Goal: Find specific page/section: Find specific page/section

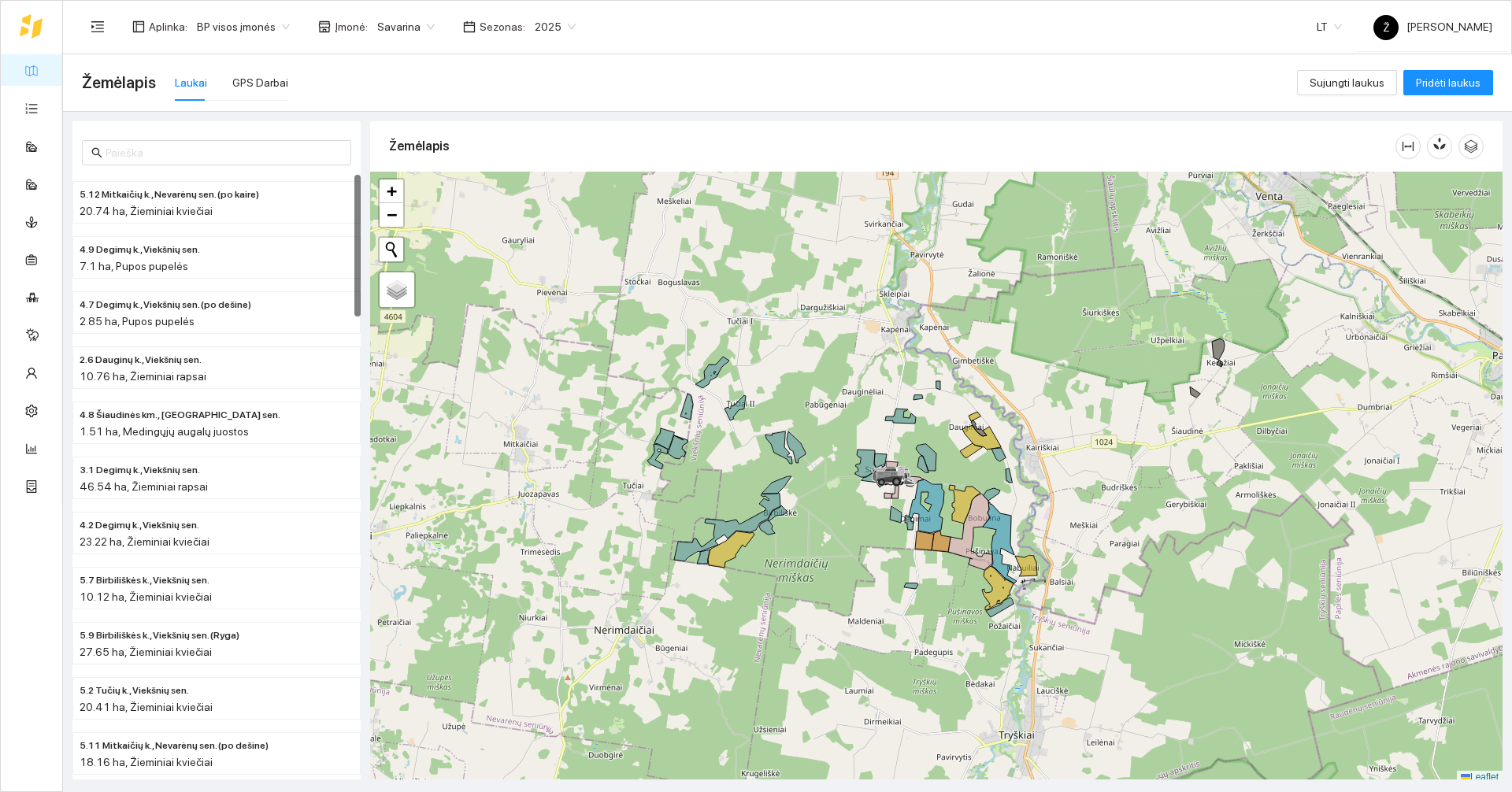
click at [395, 23] on span "Savarina" at bounding box center [405, 27] width 57 height 23
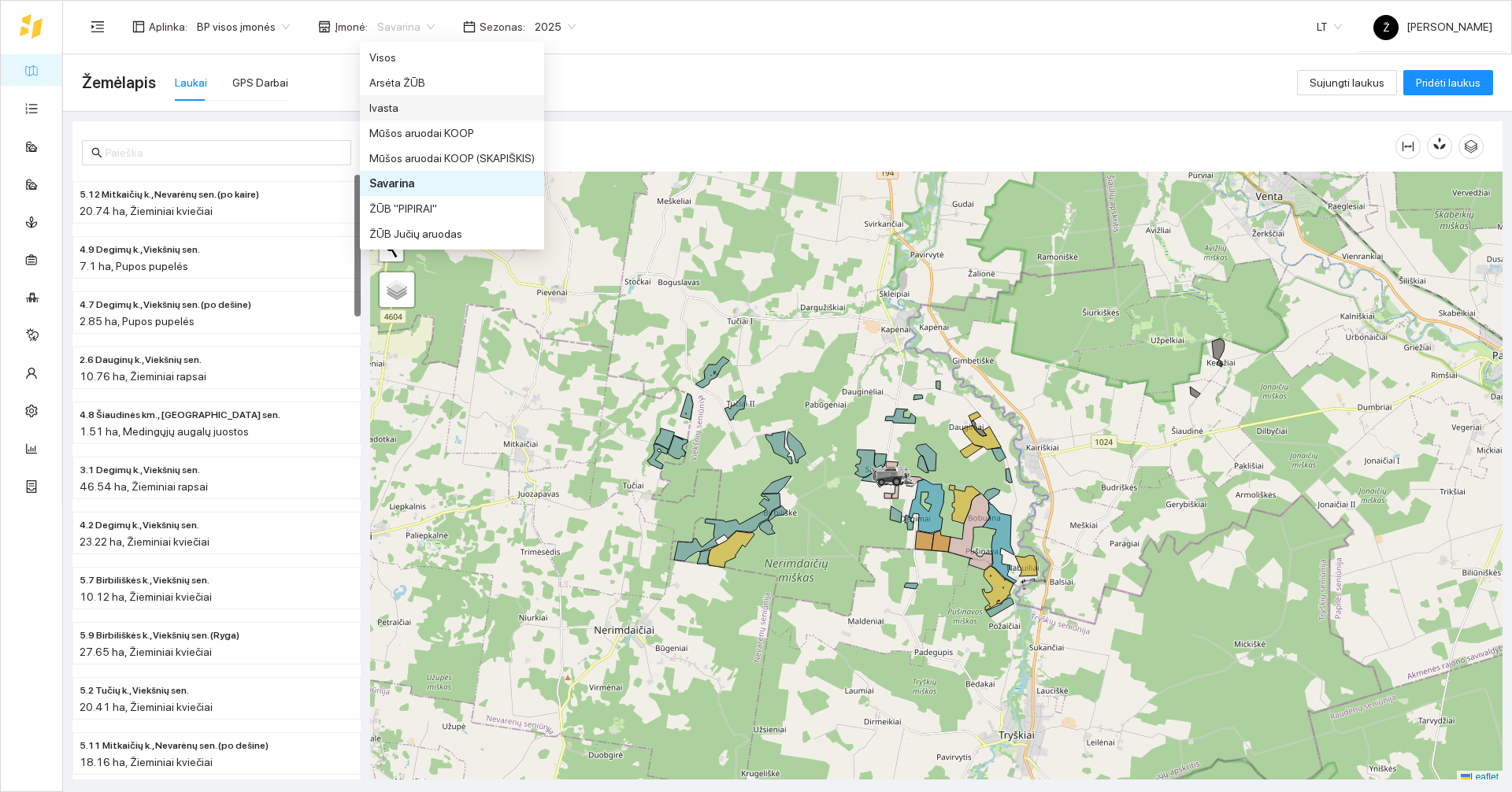
click at [388, 109] on div "Ivasta" at bounding box center [451, 107] width 165 height 17
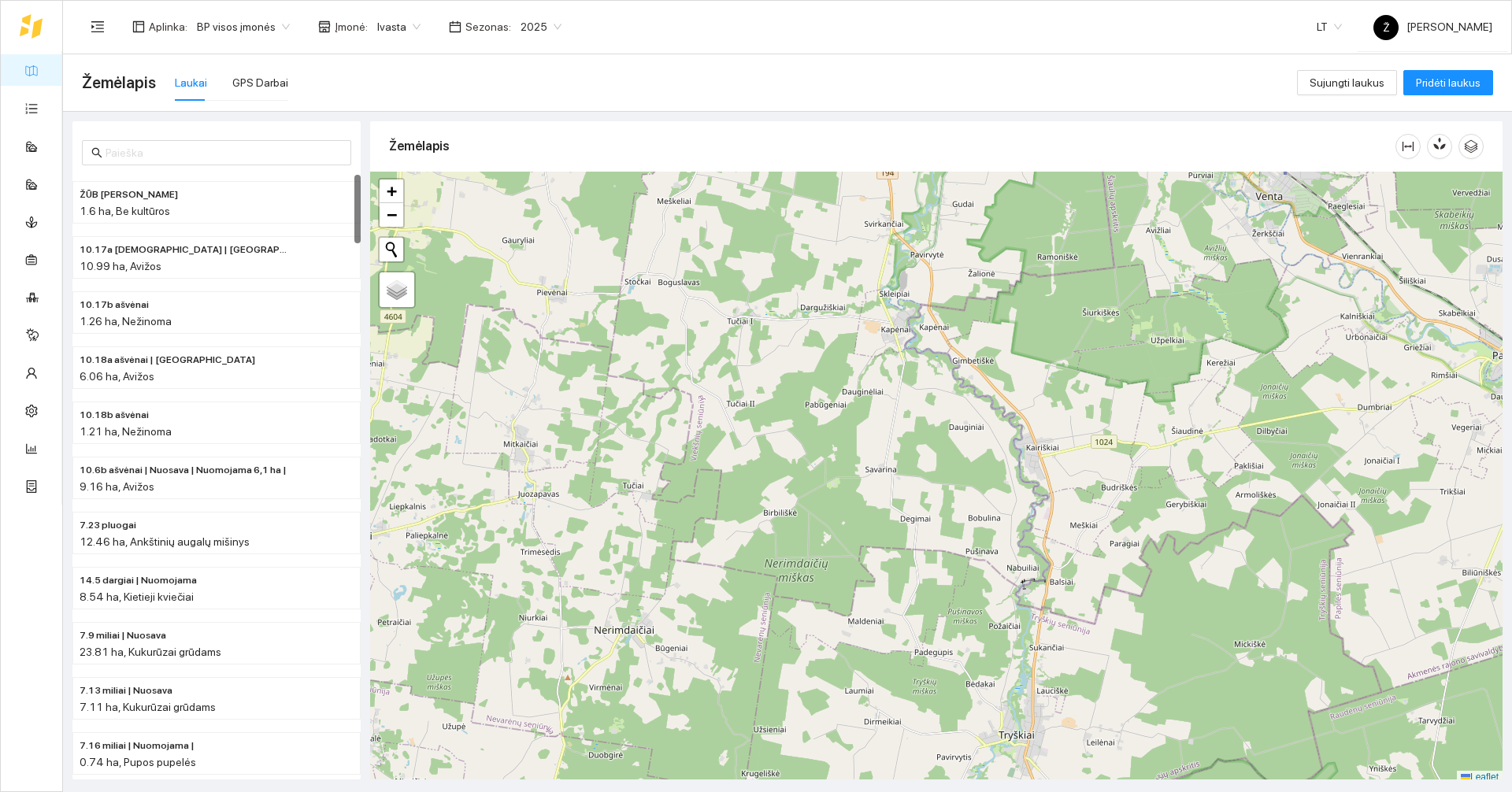
scroll to position [4, 0]
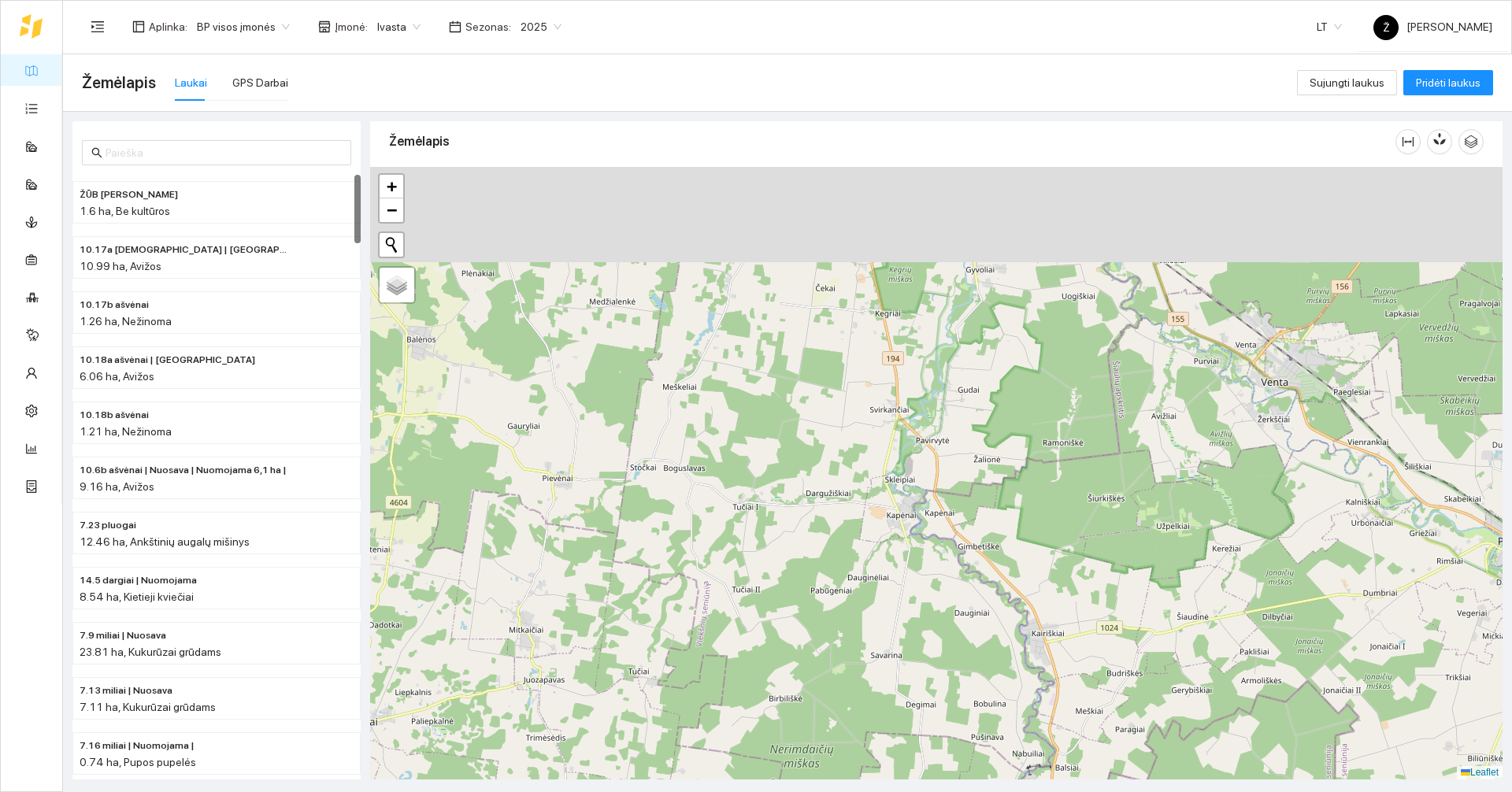
drag, startPoint x: 869, startPoint y: 303, endPoint x: 874, endPoint y: 502, distance: 199.1
click at [754, 502] on div at bounding box center [936, 473] width 1132 height 613
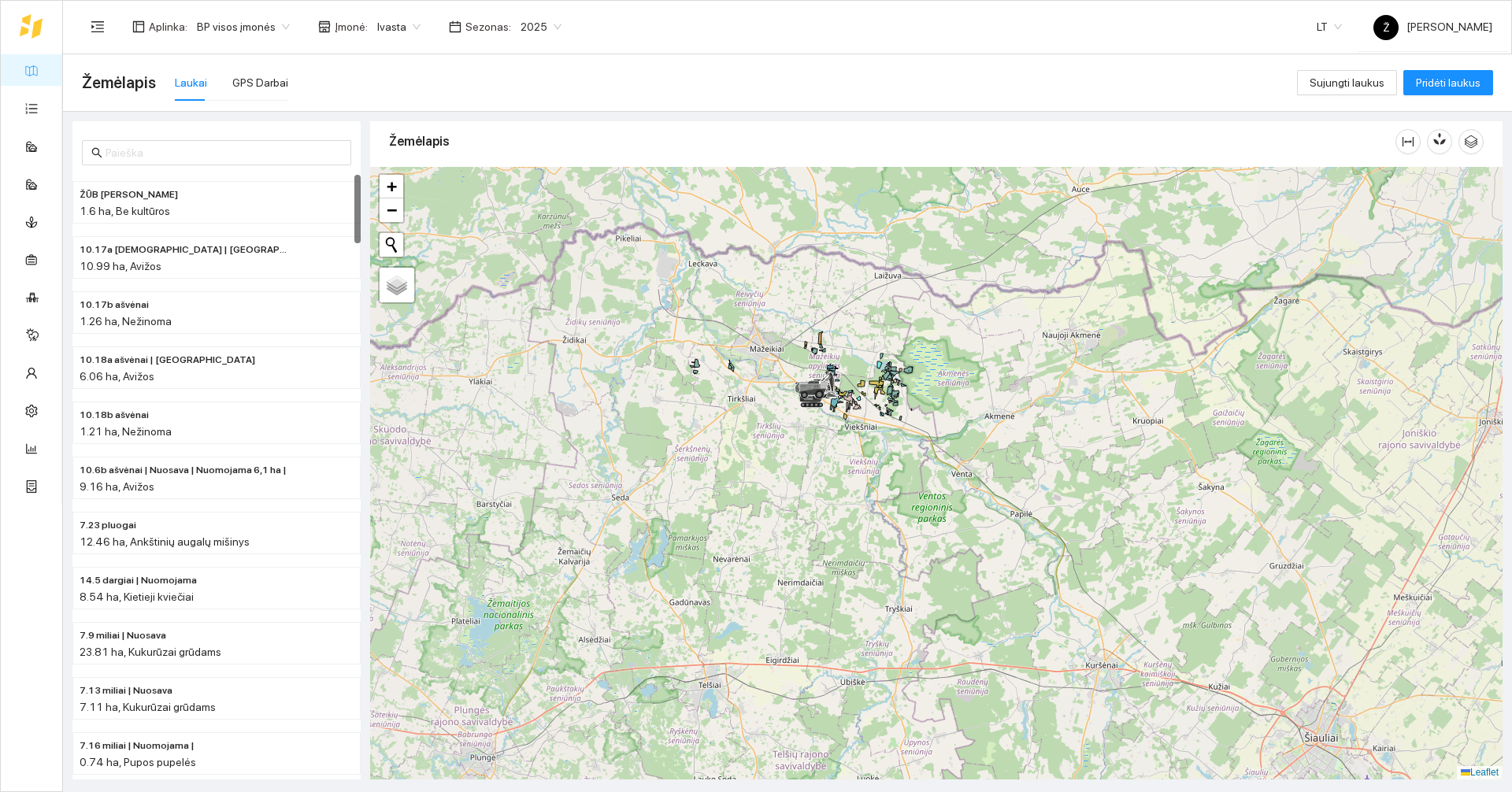
drag, startPoint x: 853, startPoint y: 459, endPoint x: 857, endPoint y: 518, distance: 59.1
click at [754, 518] on div at bounding box center [936, 473] width 1132 height 613
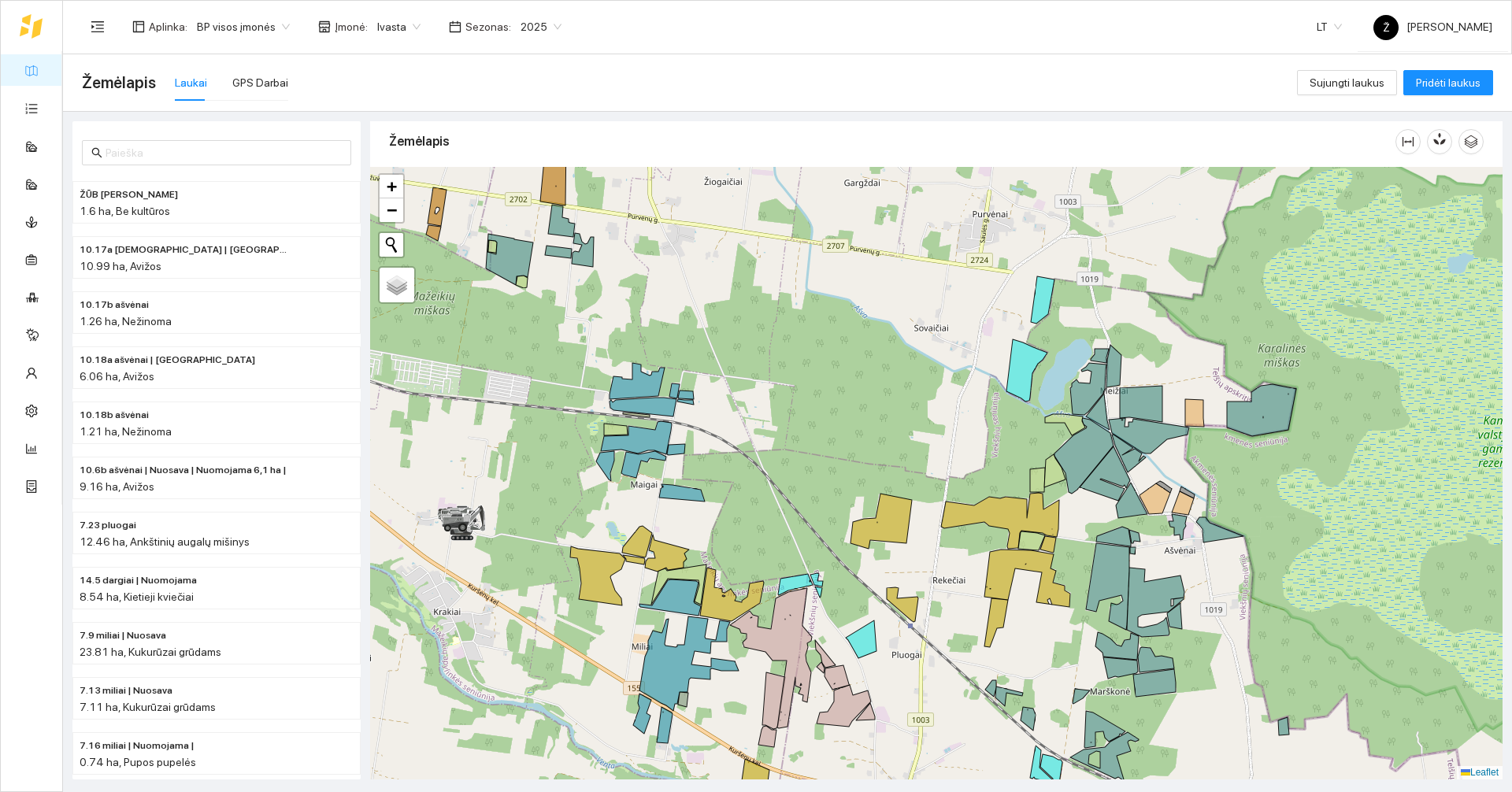
drag, startPoint x: 873, startPoint y: 370, endPoint x: 667, endPoint y: 254, distance: 236.4
click at [667, 254] on div at bounding box center [936, 473] width 1132 height 613
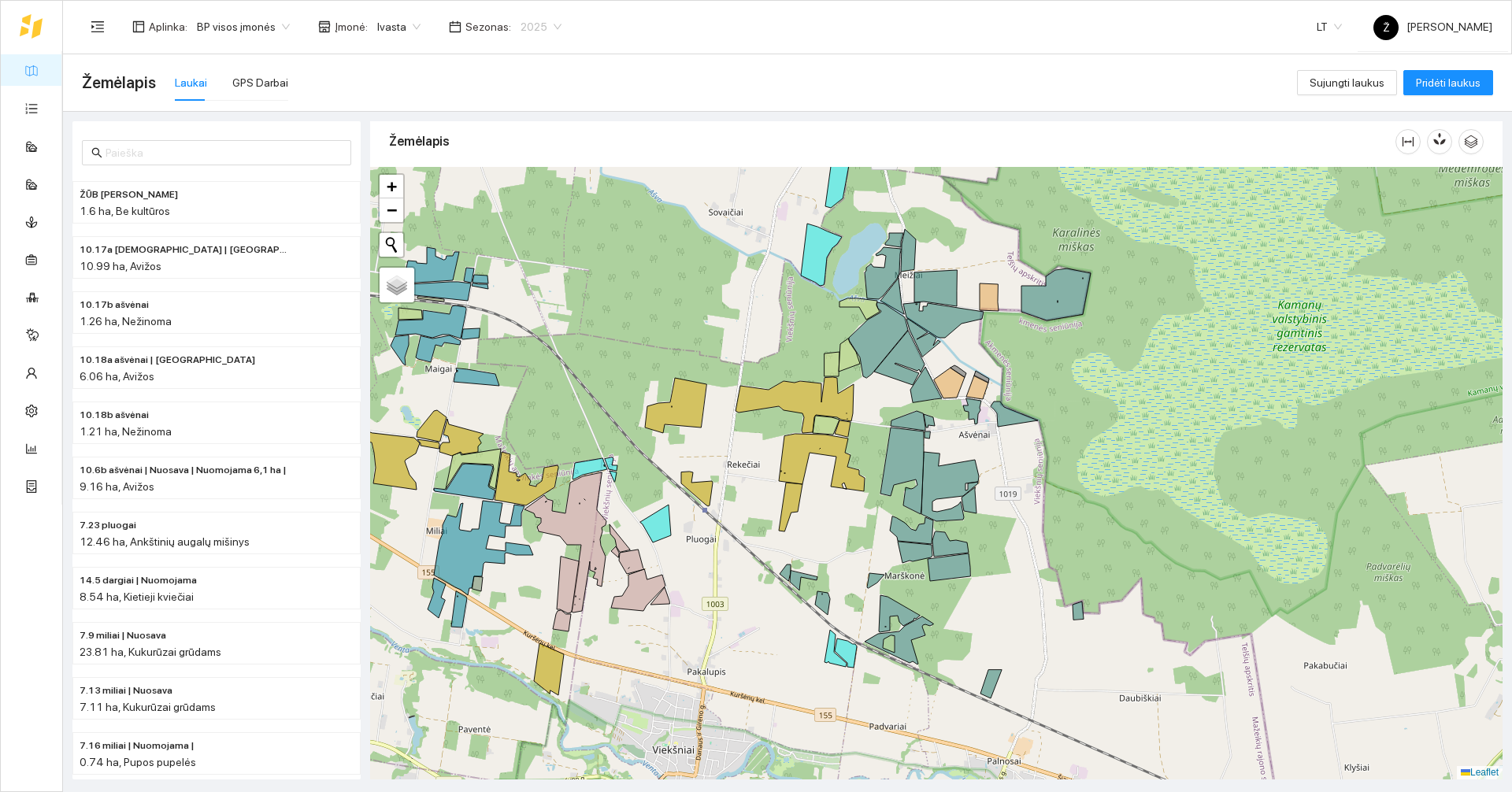
click at [535, 29] on span "2025" at bounding box center [541, 27] width 41 height 23
click at [525, 203] on div "2026" at bounding box center [529, 208] width 41 height 17
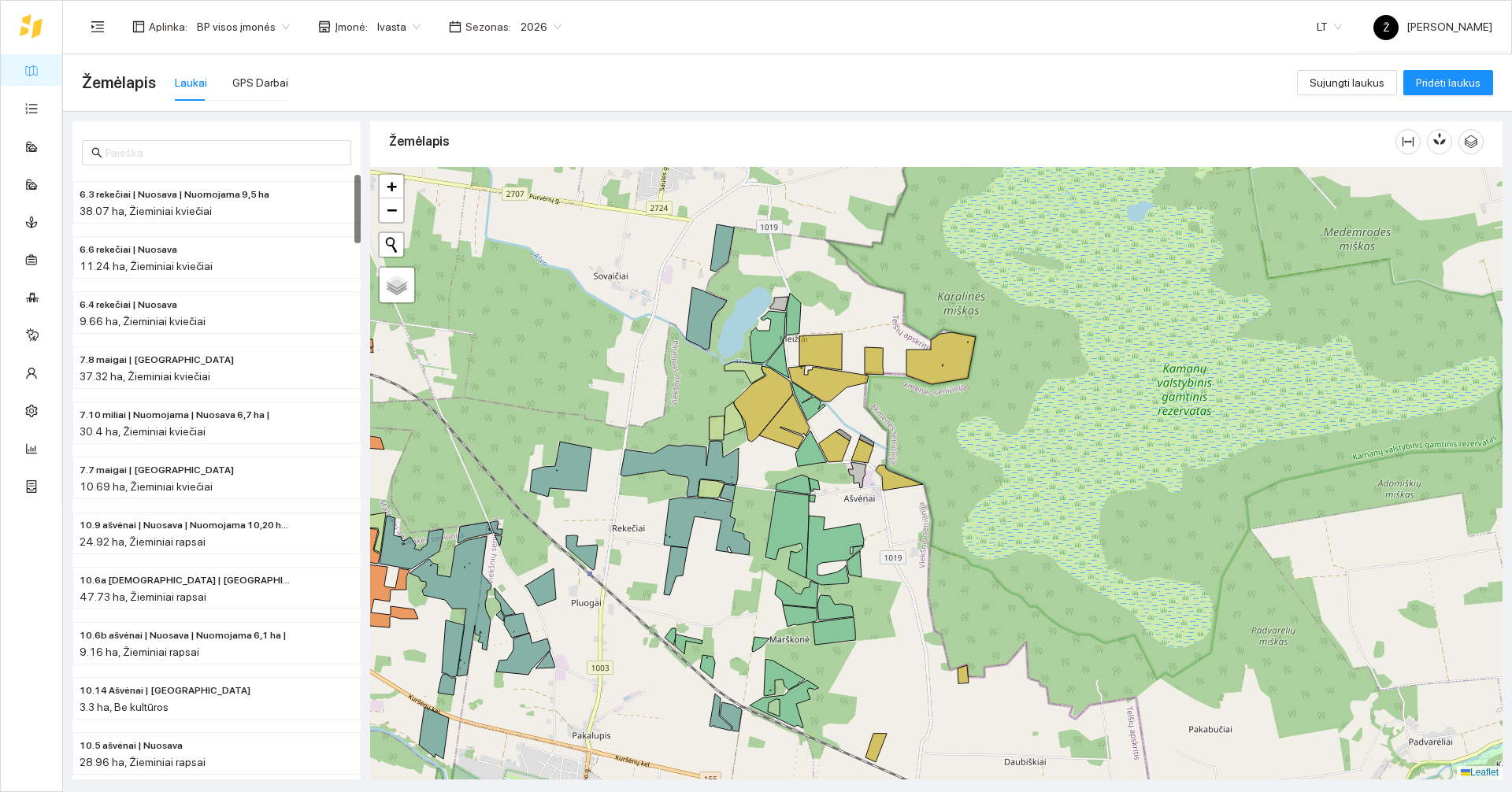
drag, startPoint x: 1126, startPoint y: 406, endPoint x: 972, endPoint y: 479, distance: 170.4
click at [754, 479] on div at bounding box center [936, 473] width 1132 height 613
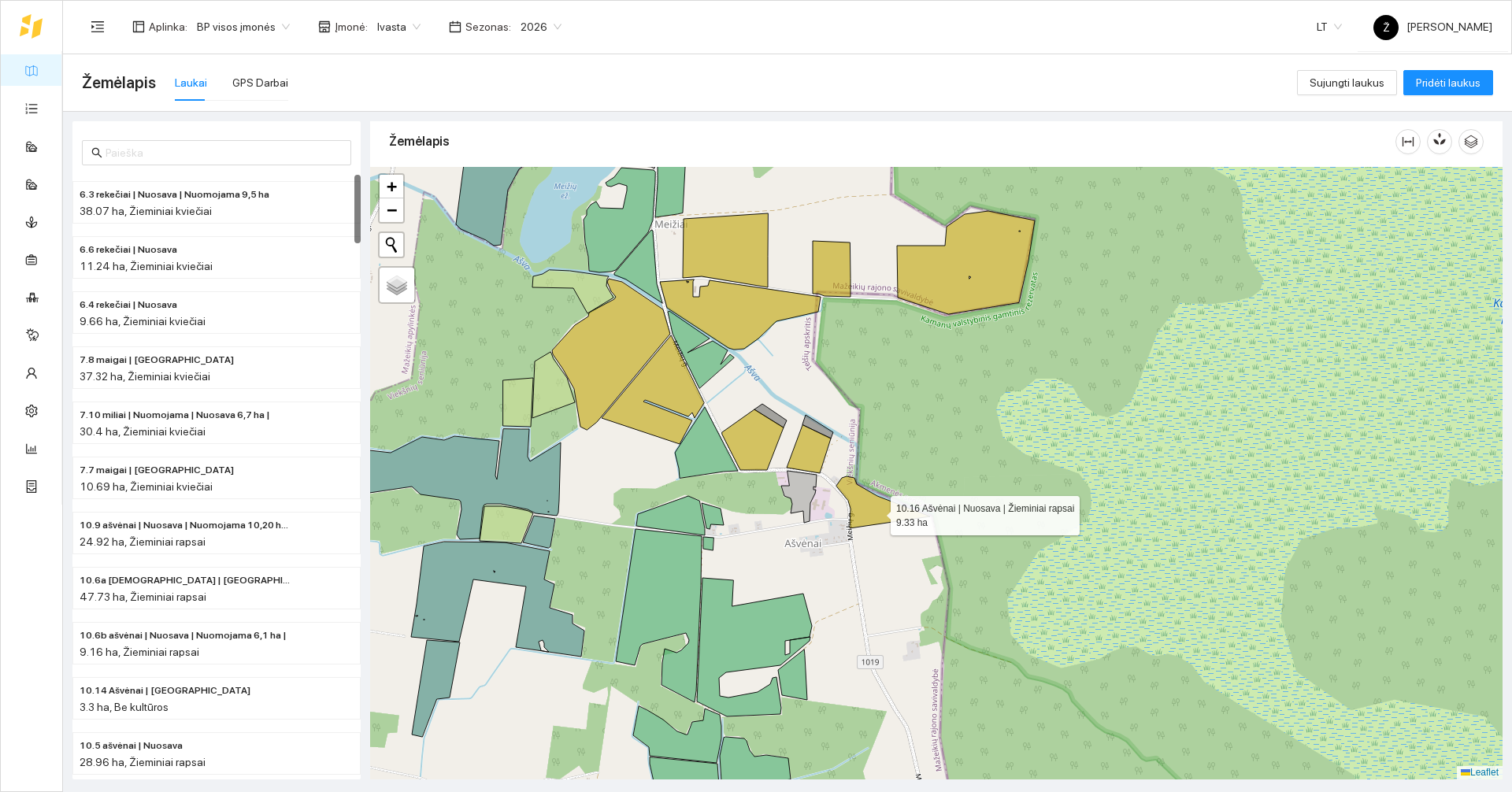
click at [754, 509] on icon at bounding box center [882, 502] width 94 height 52
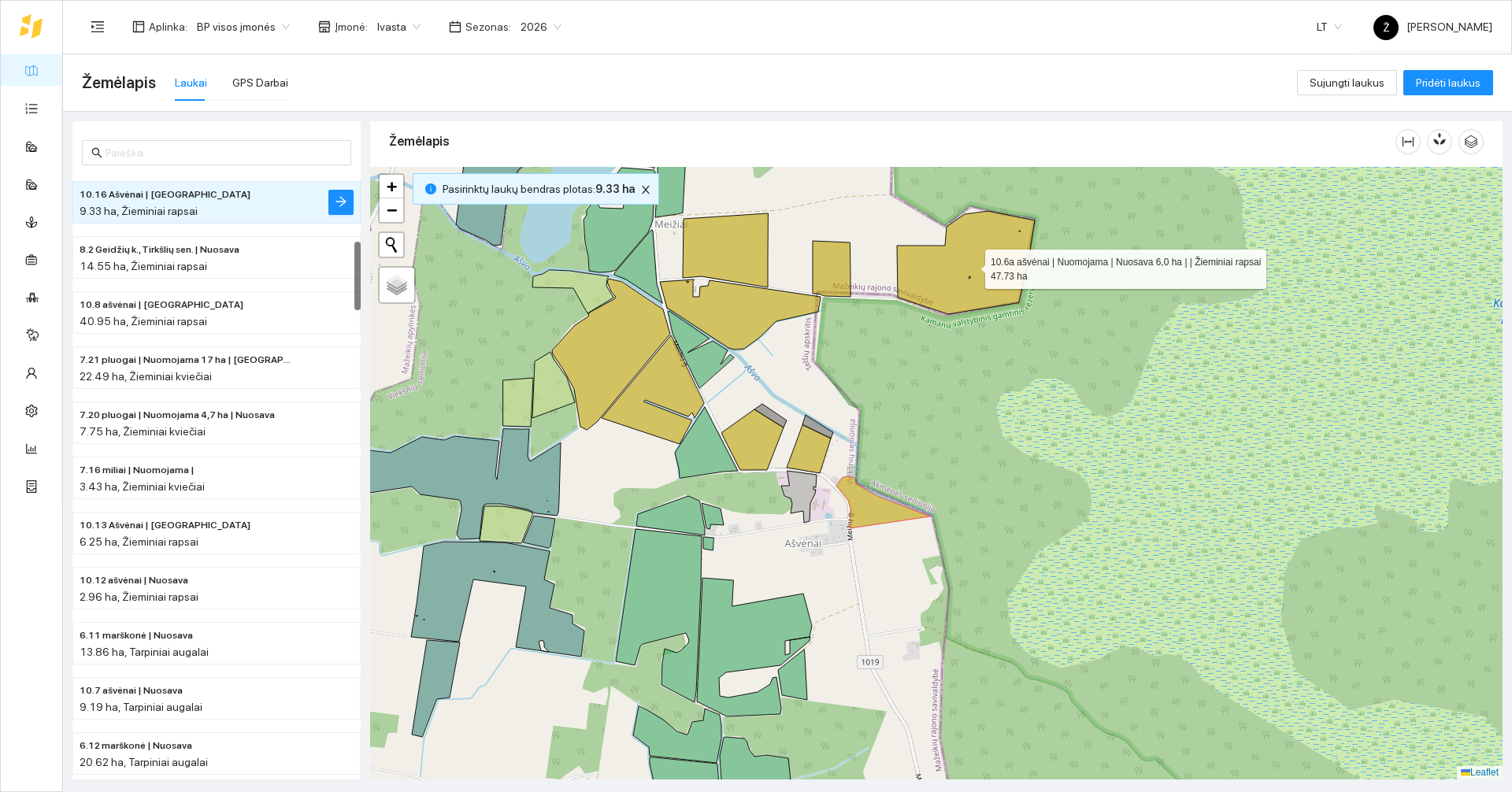
click at [754, 270] on icon at bounding box center [965, 262] width 138 height 103
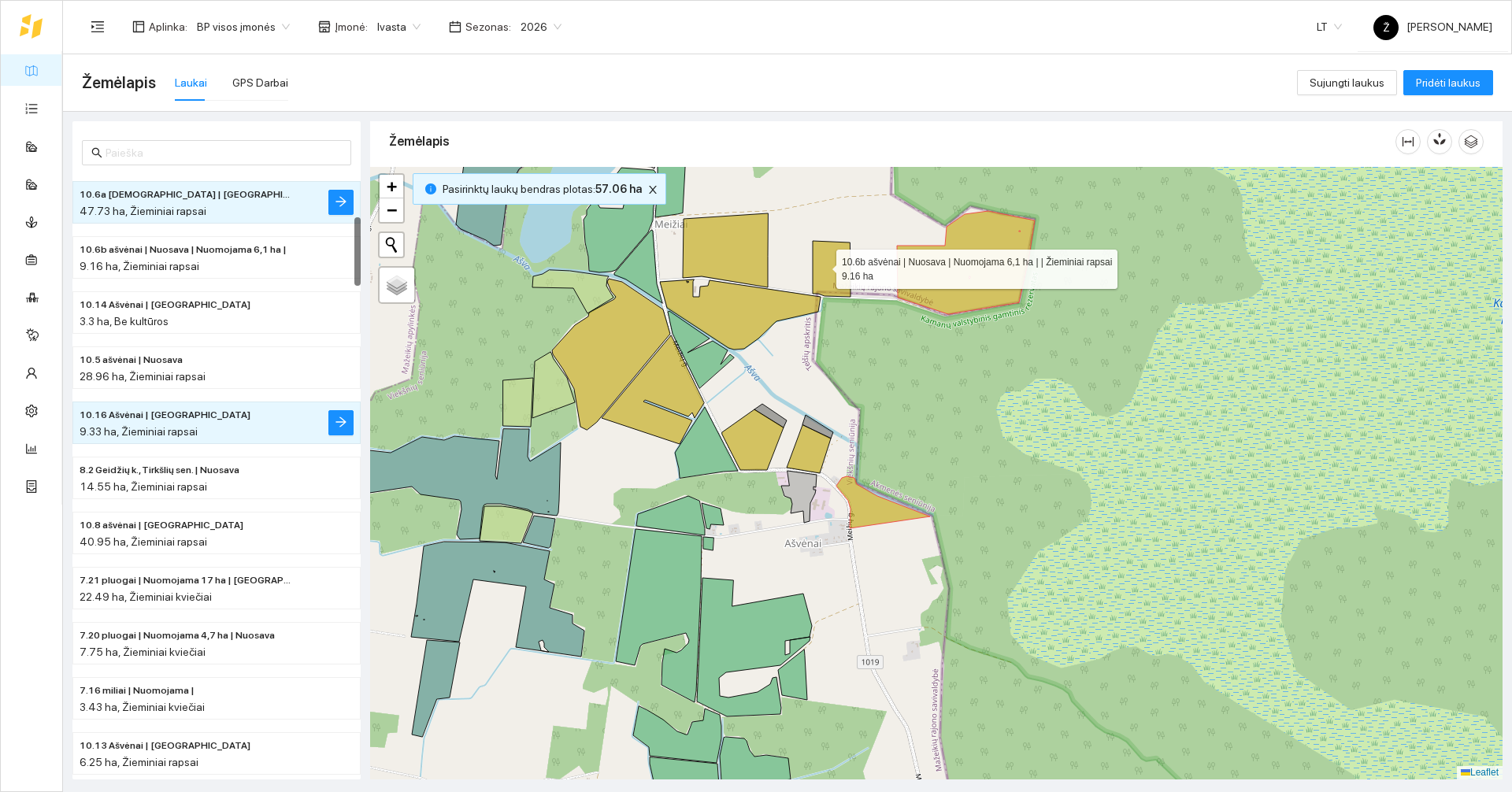
click at [754, 265] on icon at bounding box center [831, 269] width 38 height 56
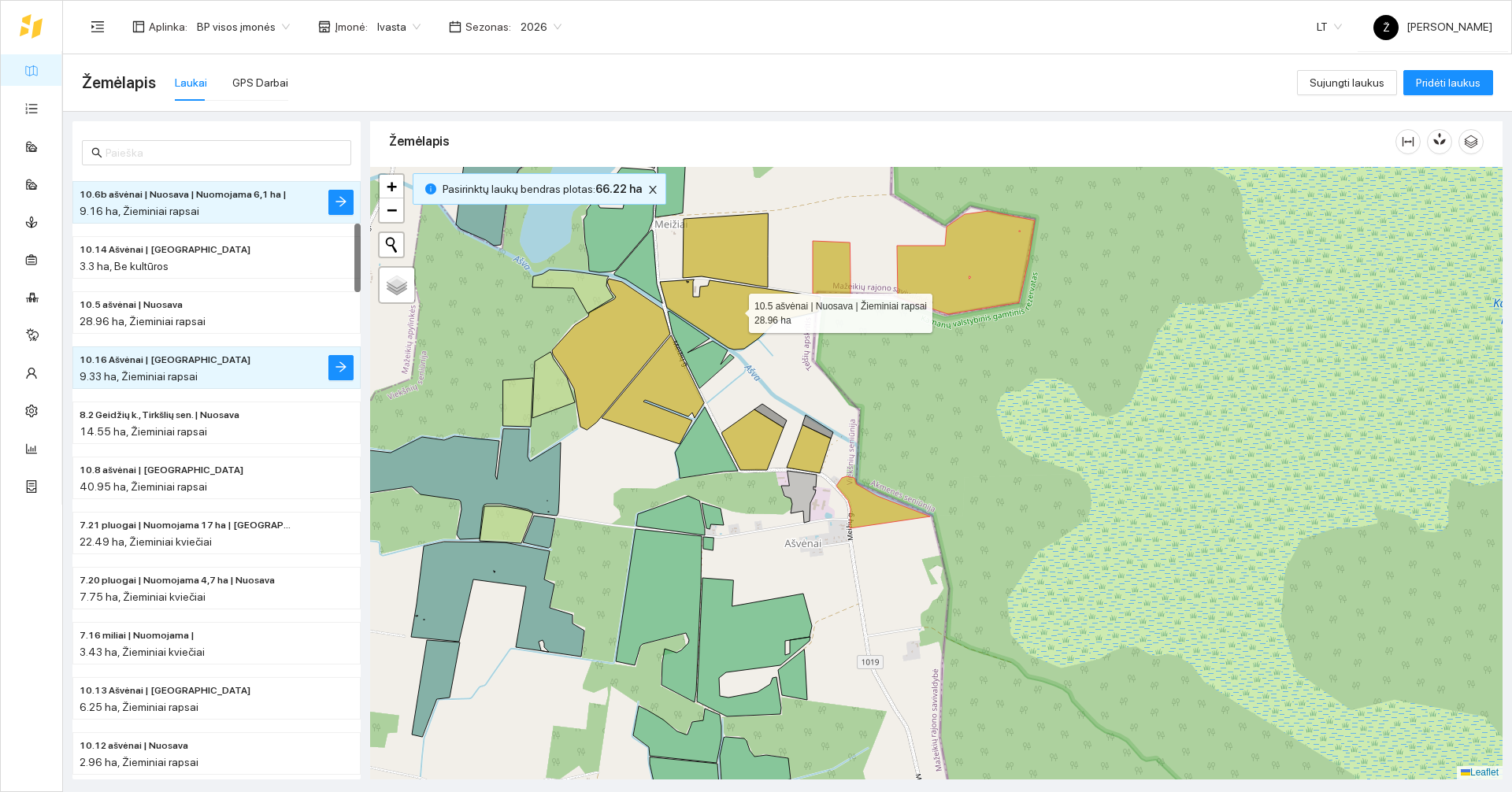
click at [720, 307] on icon at bounding box center [740, 314] width 161 height 70
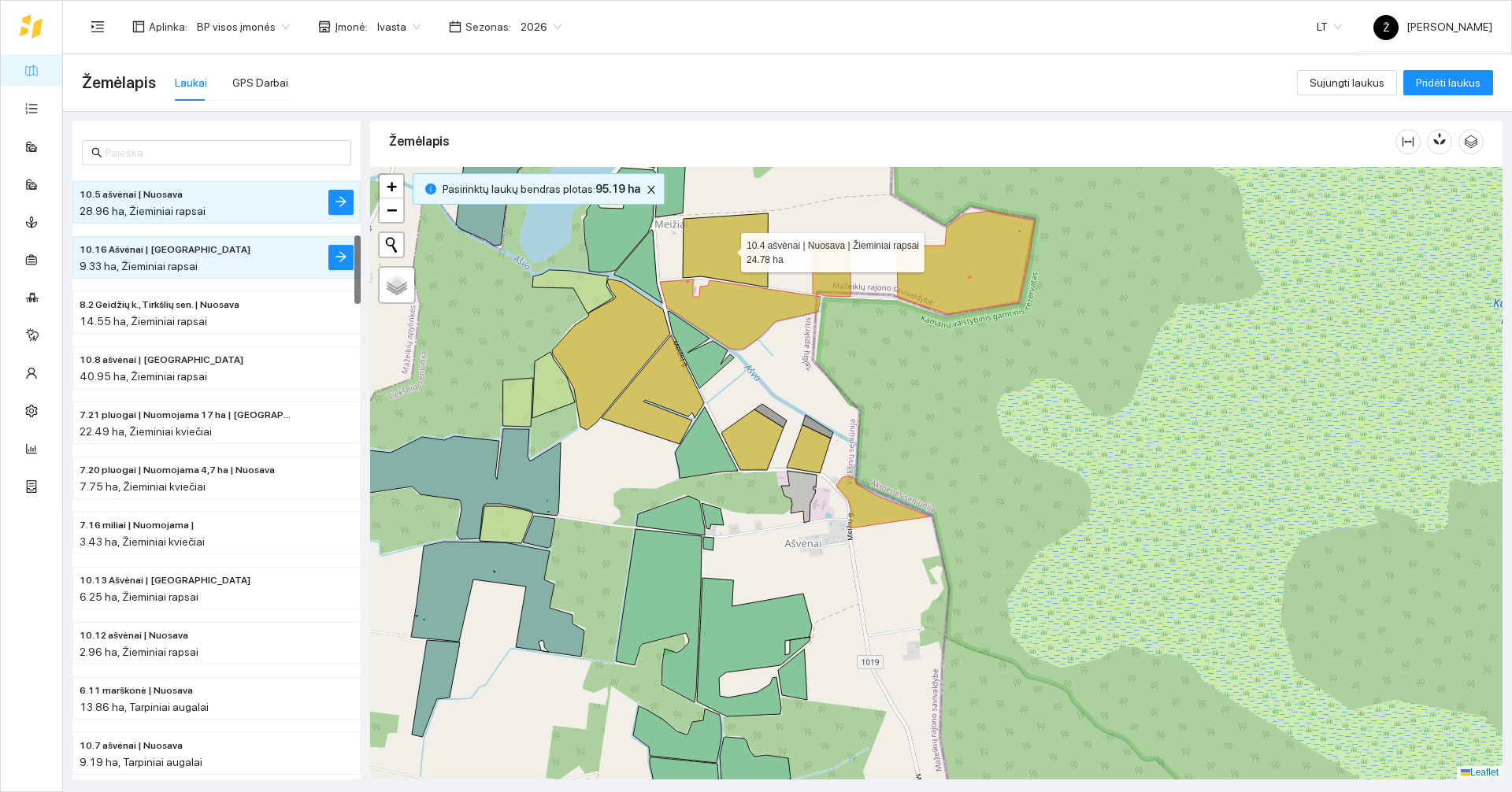
click at [725, 248] on icon at bounding box center [724, 250] width 85 height 74
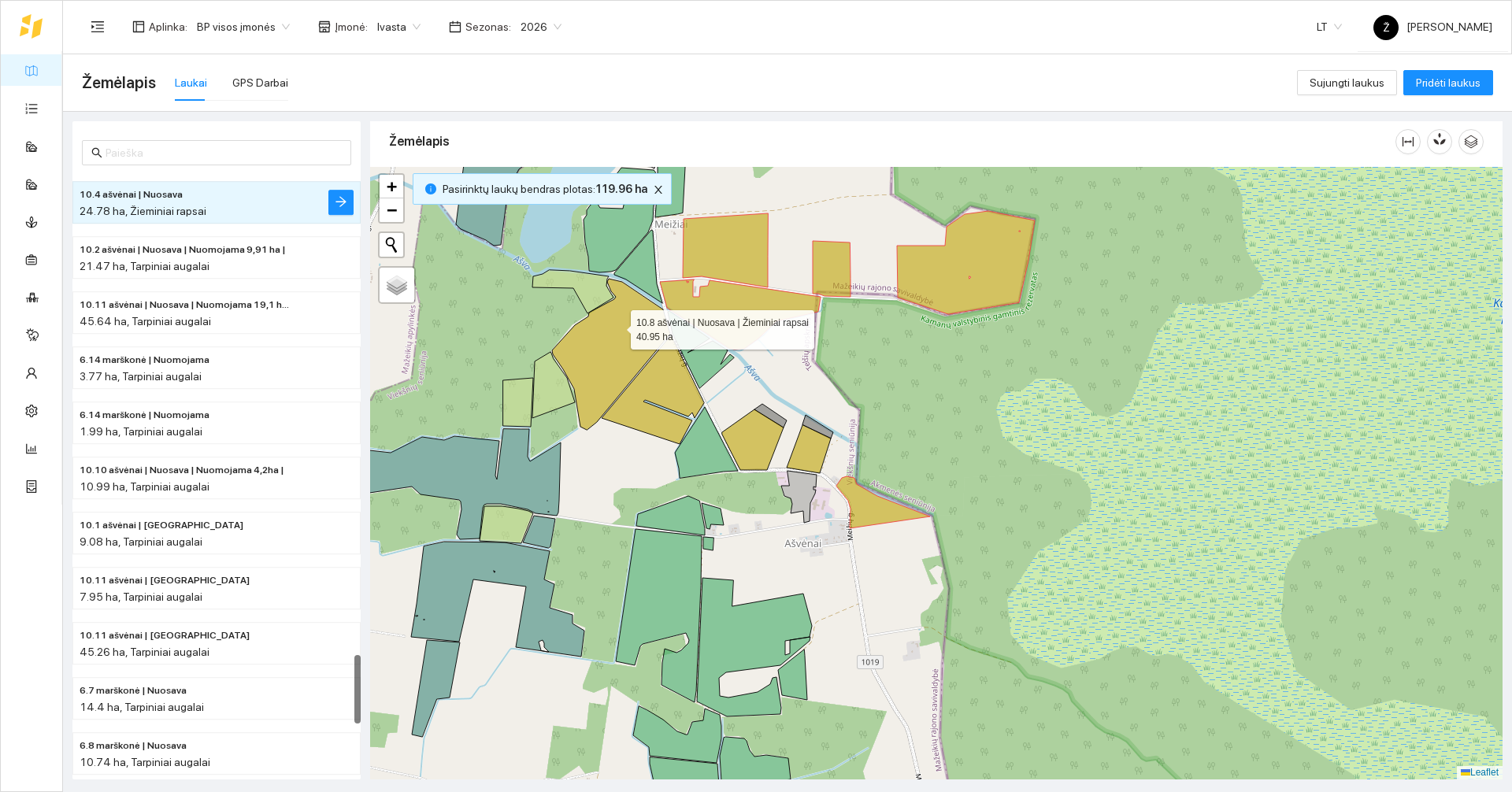
click at [615, 327] on icon at bounding box center [611, 354] width 118 height 151
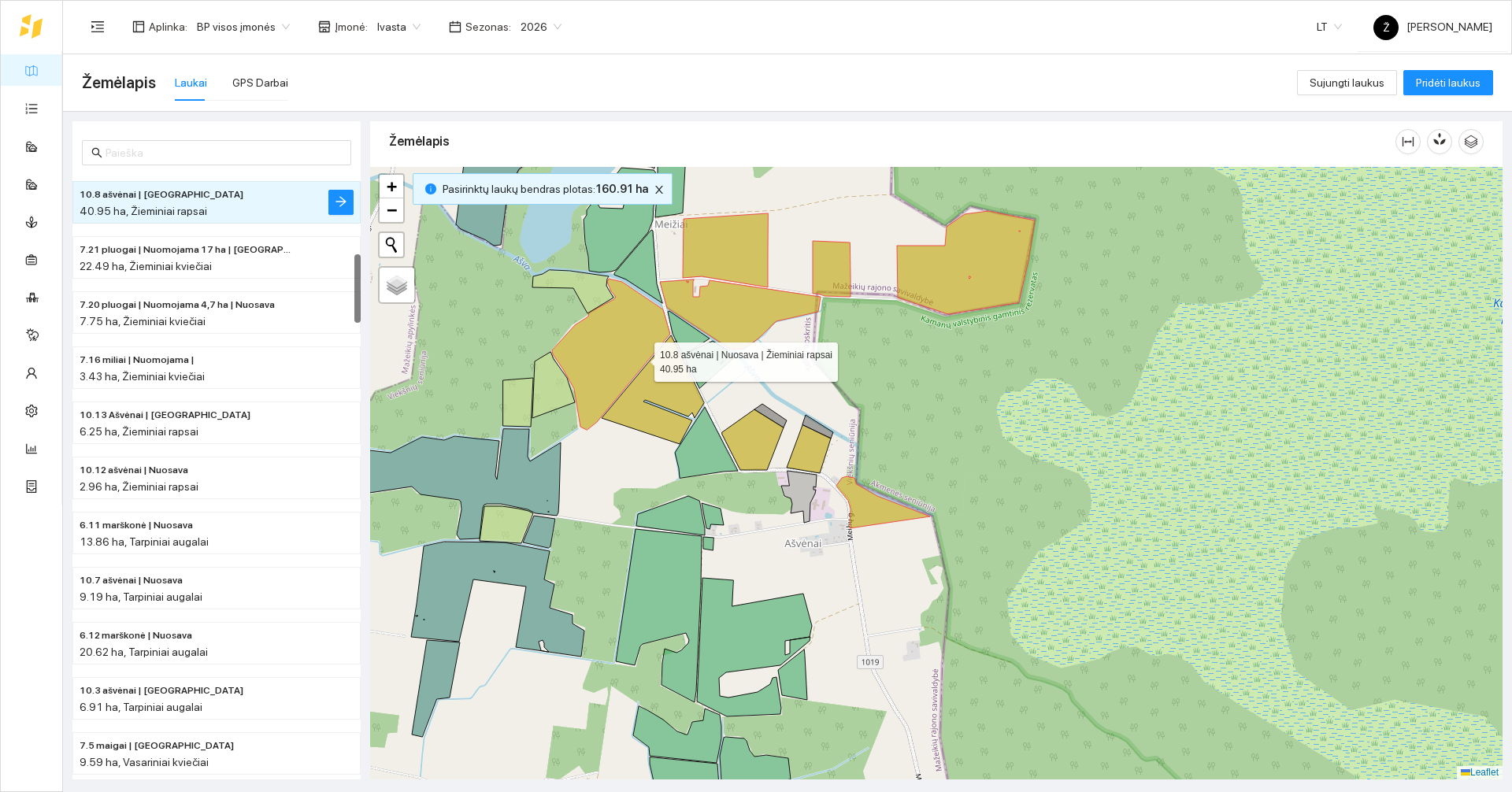
click at [656, 372] on icon at bounding box center [653, 390] width 103 height 109
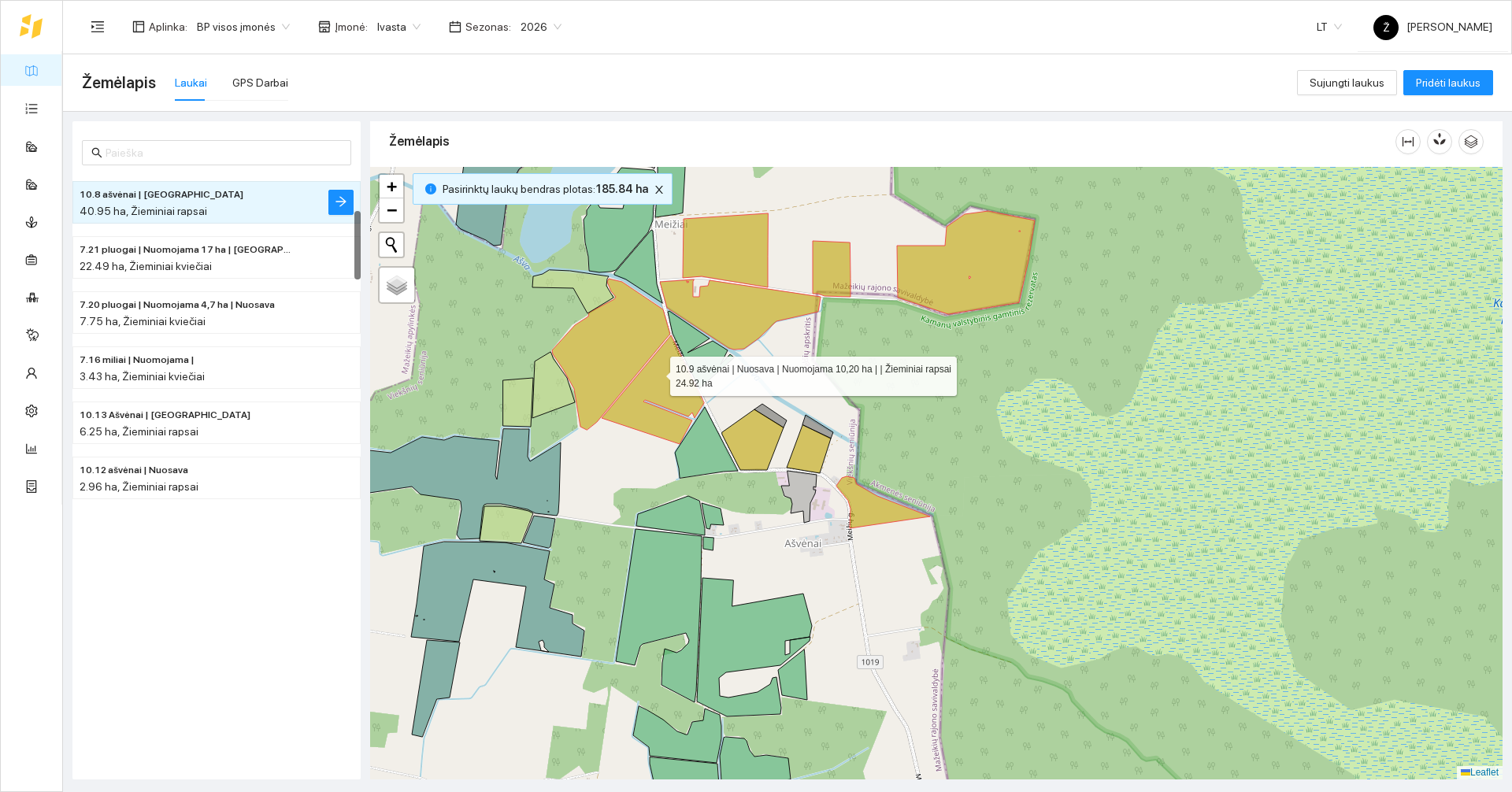
scroll to position [330, 0]
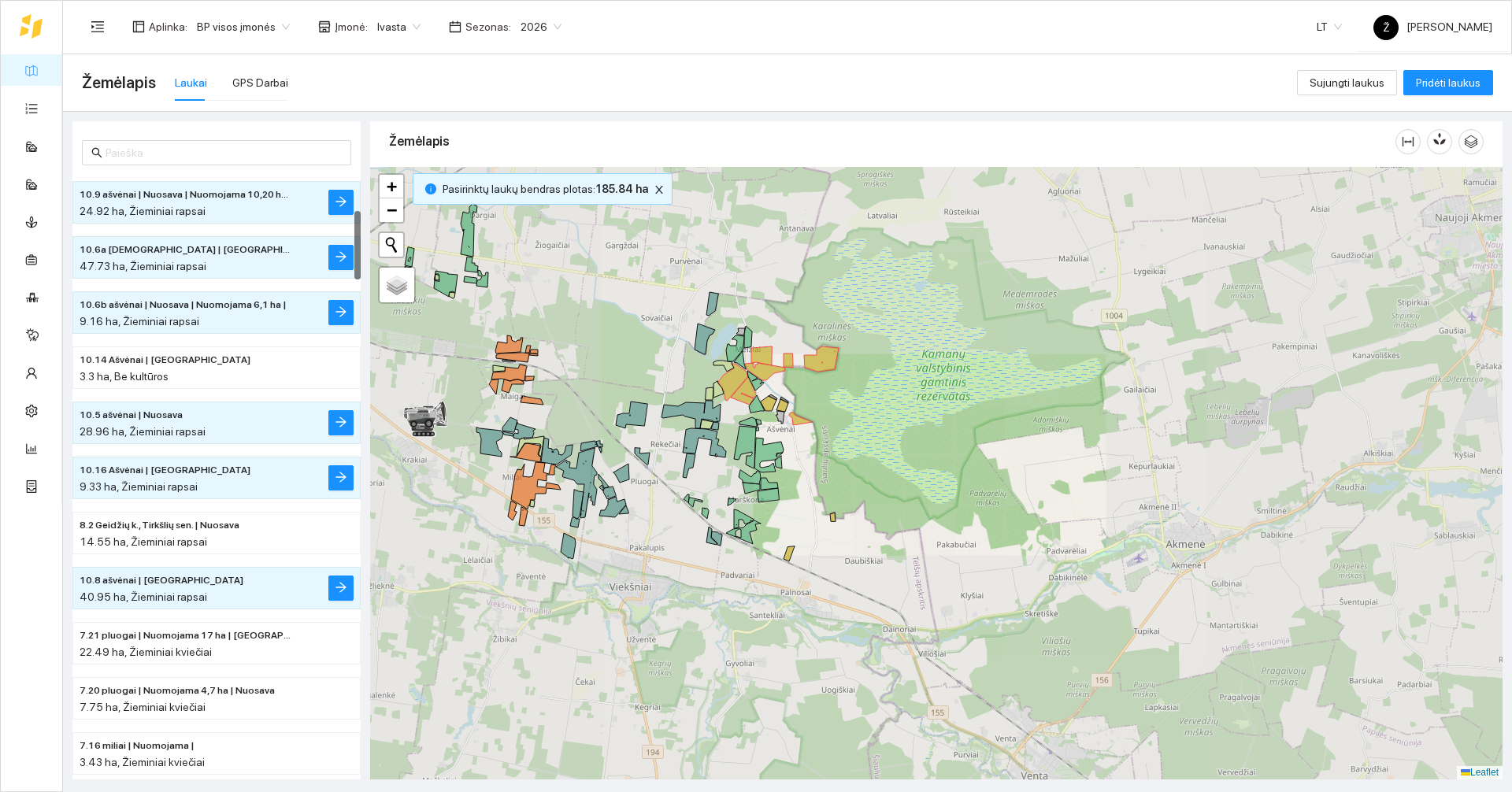
drag, startPoint x: 988, startPoint y: 542, endPoint x: 981, endPoint y: 413, distance: 129.2
click at [754, 413] on div at bounding box center [936, 473] width 1132 height 613
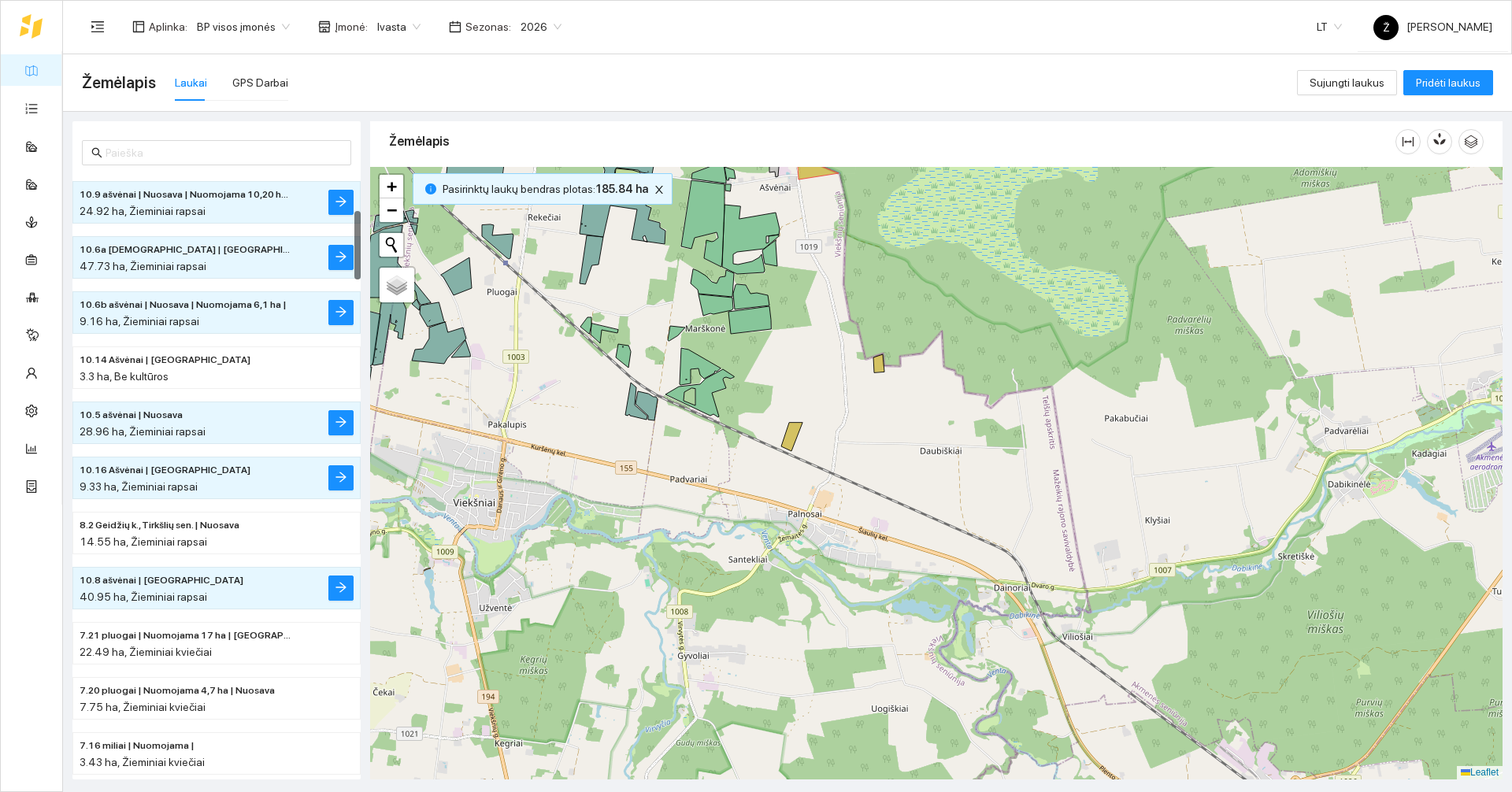
click at [754, 444] on div at bounding box center [936, 473] width 1132 height 613
click at [754, 438] on icon at bounding box center [792, 437] width 21 height 29
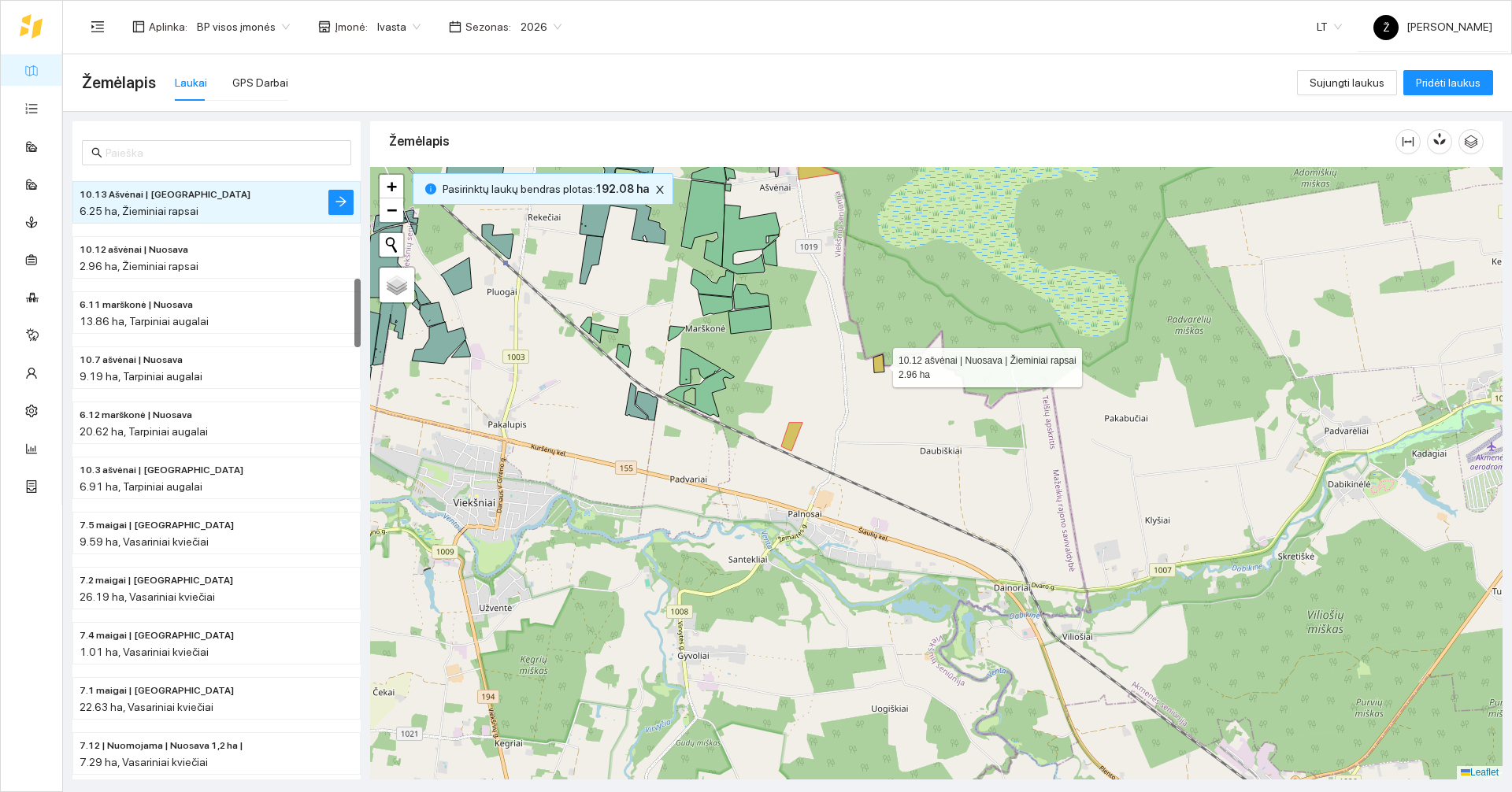
click at [754, 361] on icon at bounding box center [879, 363] width 11 height 18
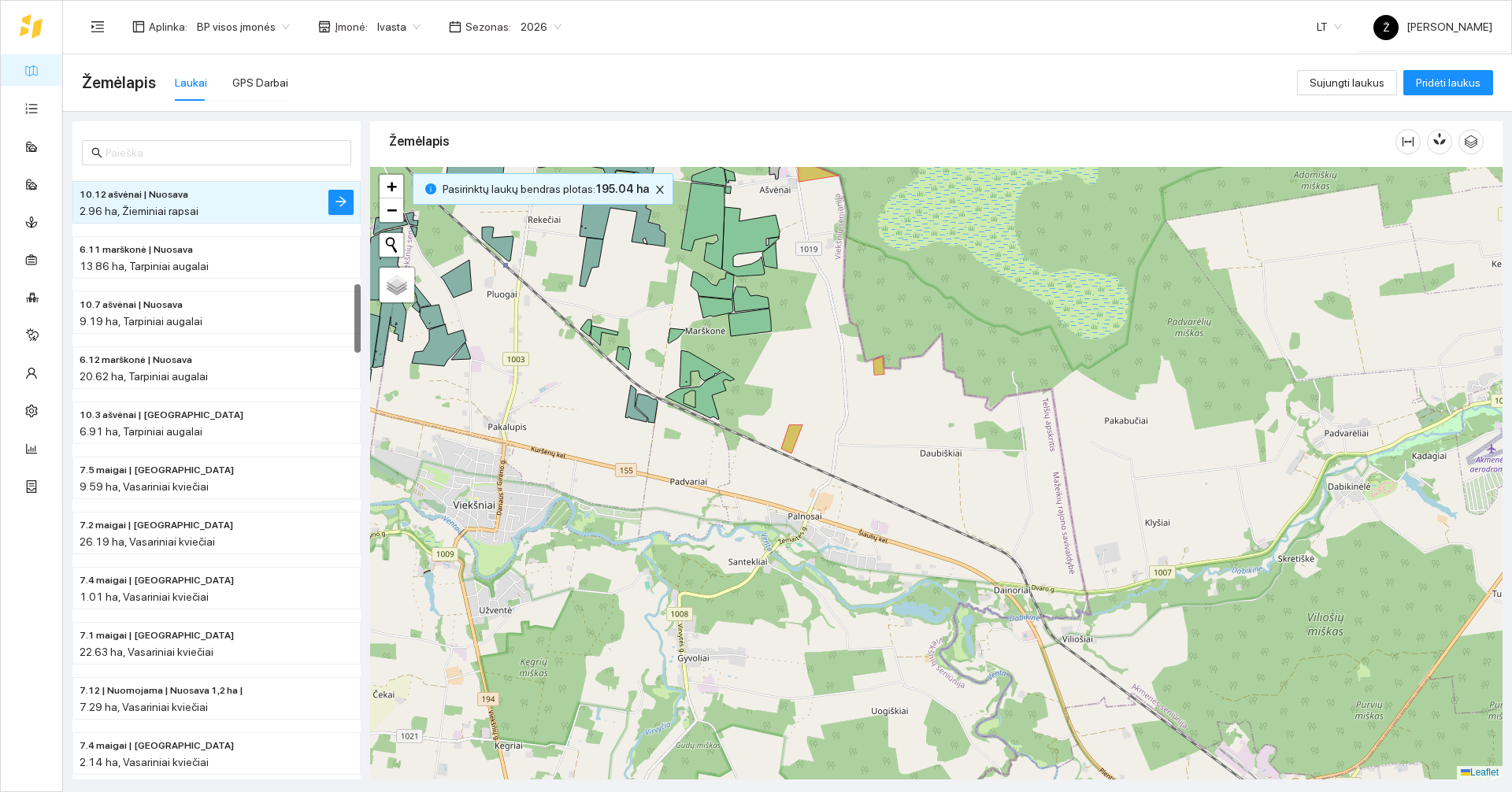
drag, startPoint x: 991, startPoint y: 283, endPoint x: 984, endPoint y: 431, distance: 148.2
click at [754, 431] on div at bounding box center [936, 473] width 1132 height 613
